Goal: Task Accomplishment & Management: Complete application form

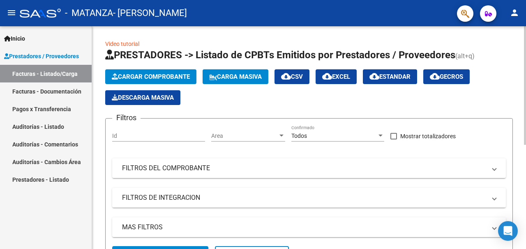
click at [155, 73] on span "Cargar Comprobante" at bounding box center [151, 76] width 78 height 7
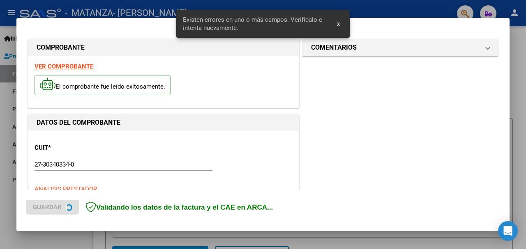
scroll to position [199, 0]
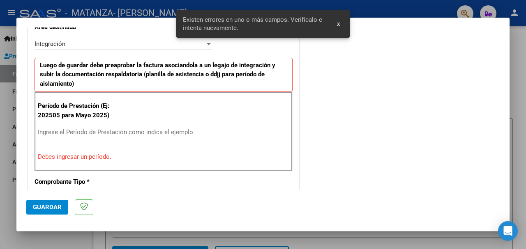
click at [69, 131] on input "Ingrese el Período de Prestación como indica el ejemplo" at bounding box center [124, 132] width 173 height 7
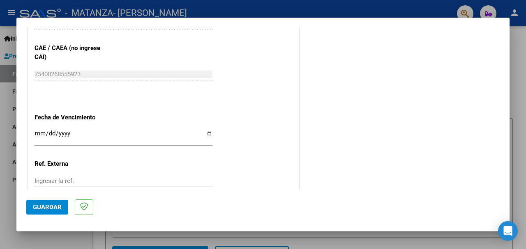
scroll to position [527, 0]
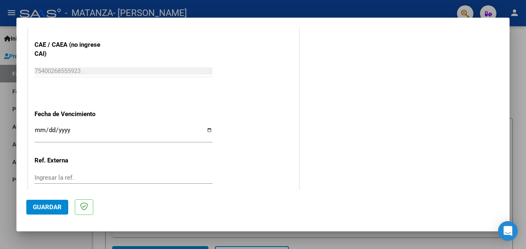
type input "202509"
click at [39, 130] on input "Ingresar la fecha" at bounding box center [124, 133] width 178 height 13
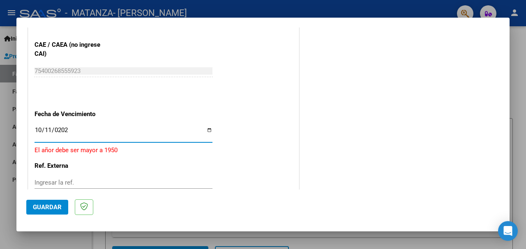
type input "[DATE]"
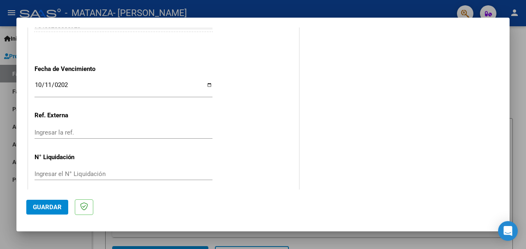
scroll to position [579, 0]
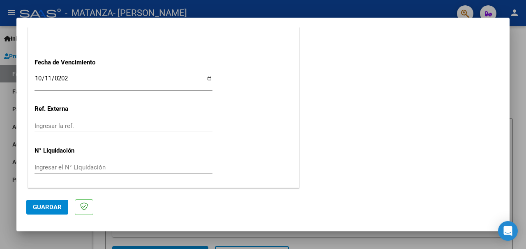
click at [35, 206] on span "Guardar" at bounding box center [47, 207] width 29 height 7
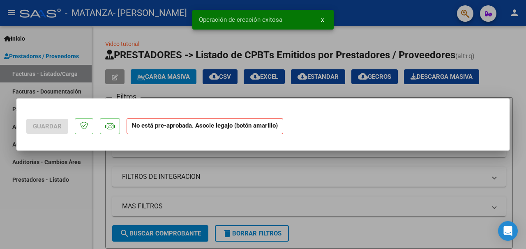
scroll to position [0, 0]
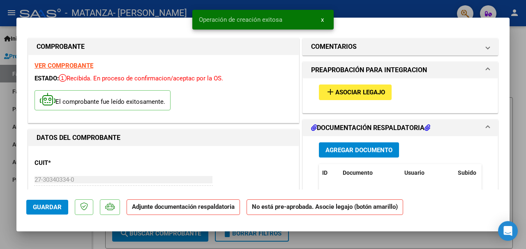
click at [353, 90] on span "Asociar Legajo" at bounding box center [360, 92] width 50 height 7
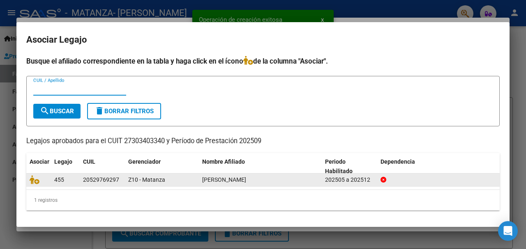
click at [28, 181] on datatable-body-cell at bounding box center [38, 180] width 25 height 13
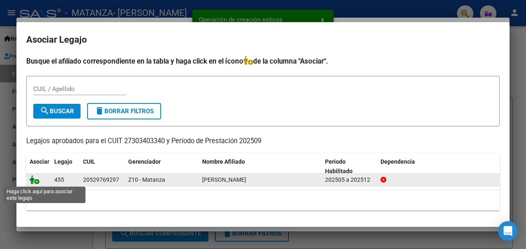
click at [32, 181] on icon at bounding box center [35, 179] width 10 height 9
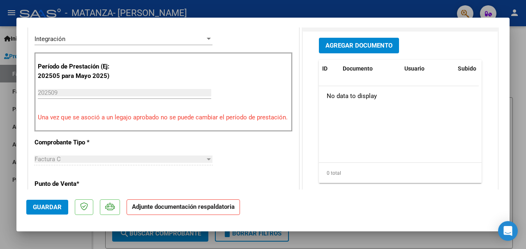
scroll to position [205, 0]
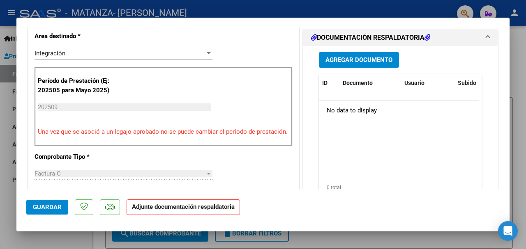
click at [363, 62] on span "Agregar Documento" at bounding box center [358, 60] width 67 height 7
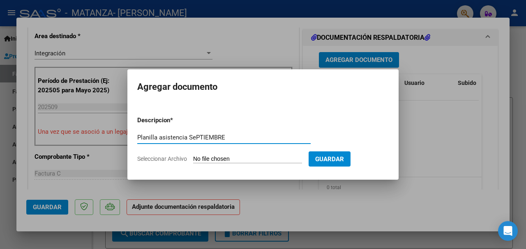
type input "Planilla asistencia SePTIEMBRE"
type input "C:\fakepath\PSP PLANILLA SEPTIEMBRE [PERSON_NAME].pdf"
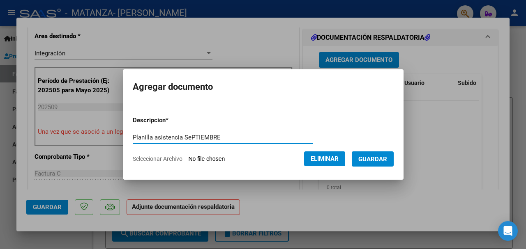
click at [374, 156] on span "Guardar" at bounding box center [372, 159] width 29 height 7
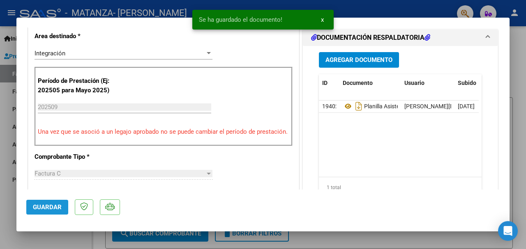
click at [50, 207] on span "Guardar" at bounding box center [47, 207] width 29 height 7
click at [515, 45] on div at bounding box center [263, 124] width 526 height 249
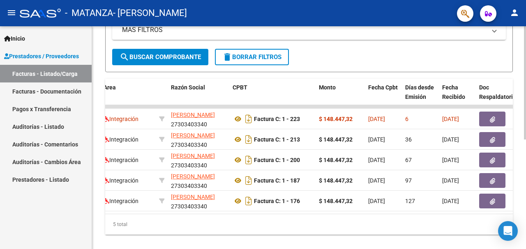
scroll to position [0, 0]
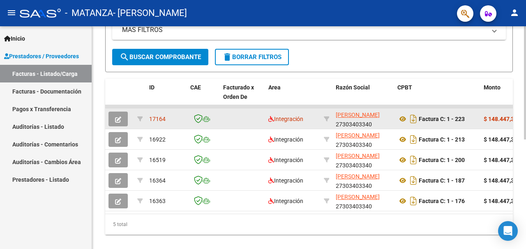
click at [314, 125] on datatable-body-cell "Integración" at bounding box center [292, 119] width 55 height 20
